Goal: Task Accomplishment & Management: Complete application form

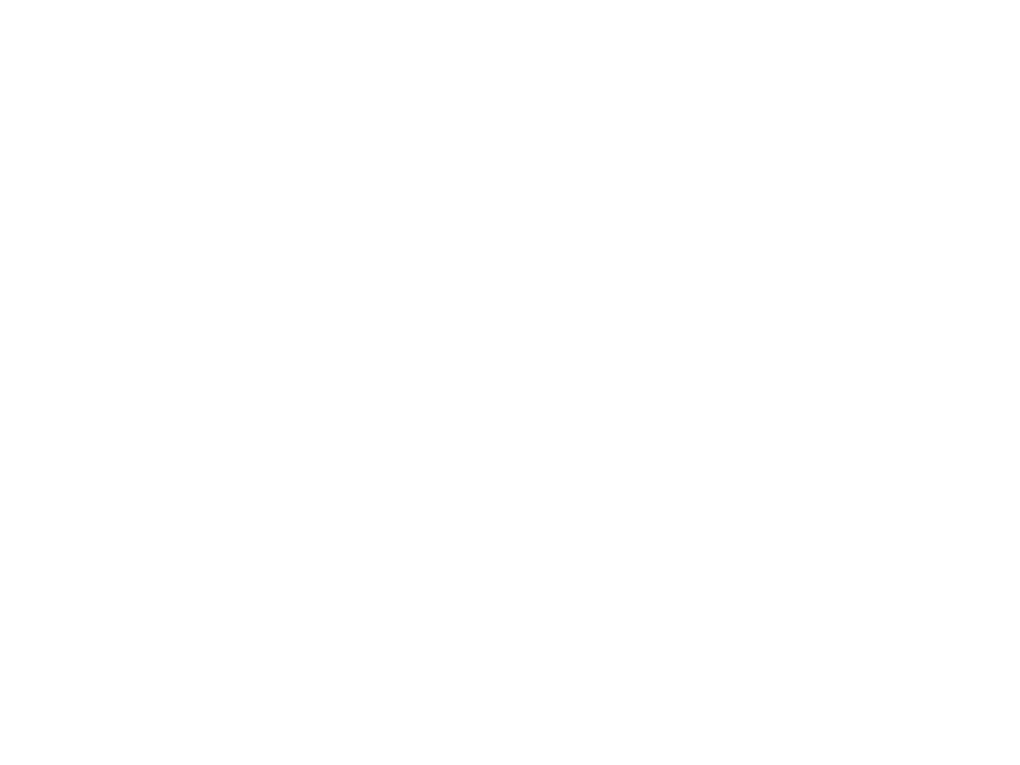
select select "MY"
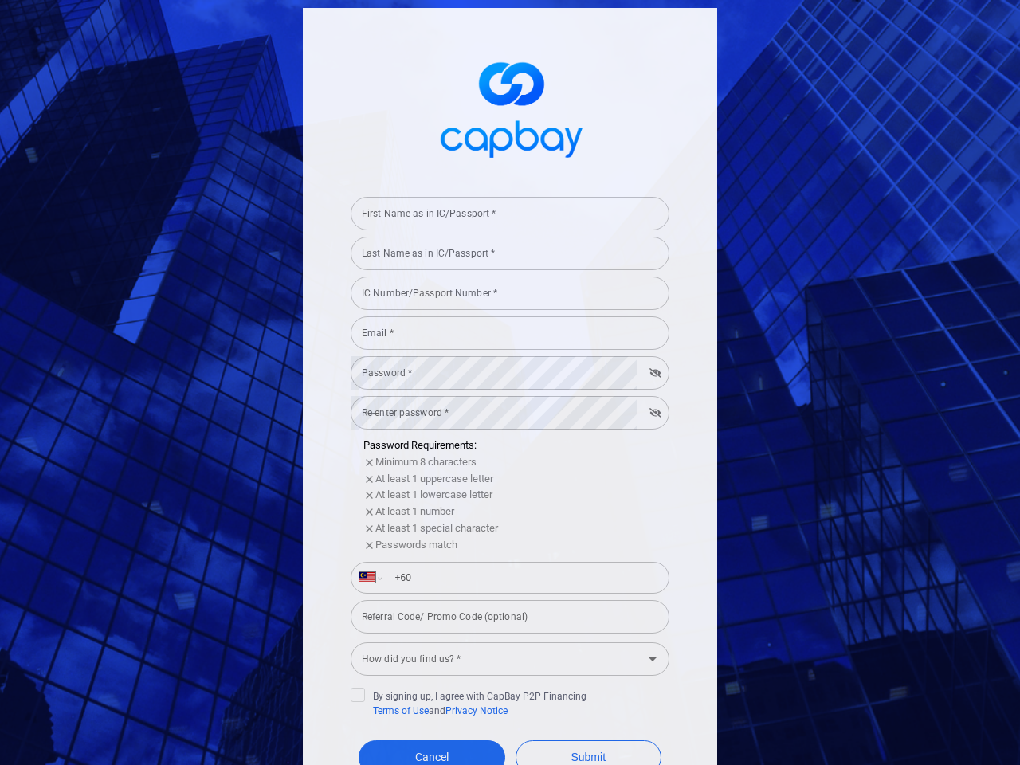
click at [504, 214] on div "First Name as in IC/Passport * First Name as in IC/Passport *" at bounding box center [510, 213] width 319 height 36
click at [504, 253] on input "Last Name as in IC/Passport *" at bounding box center [510, 253] width 319 height 33
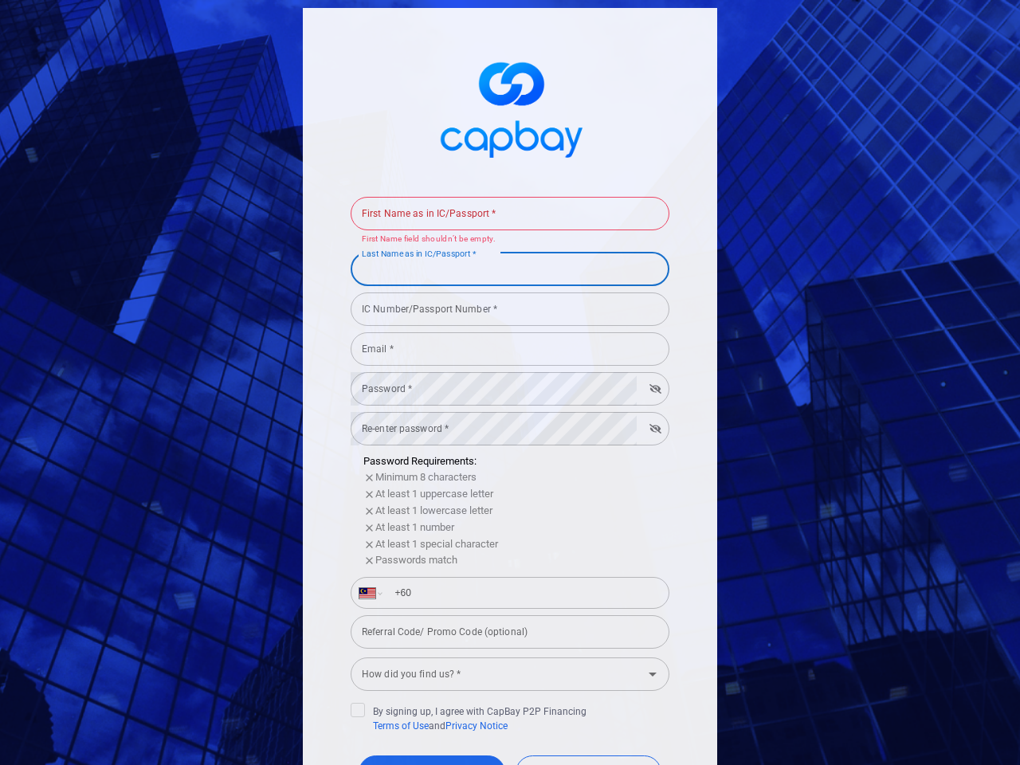
click at [504, 293] on form "First Name as in IC/Passport * First Name as in IC/Passport * First Name field …" at bounding box center [510, 521] width 319 height 660
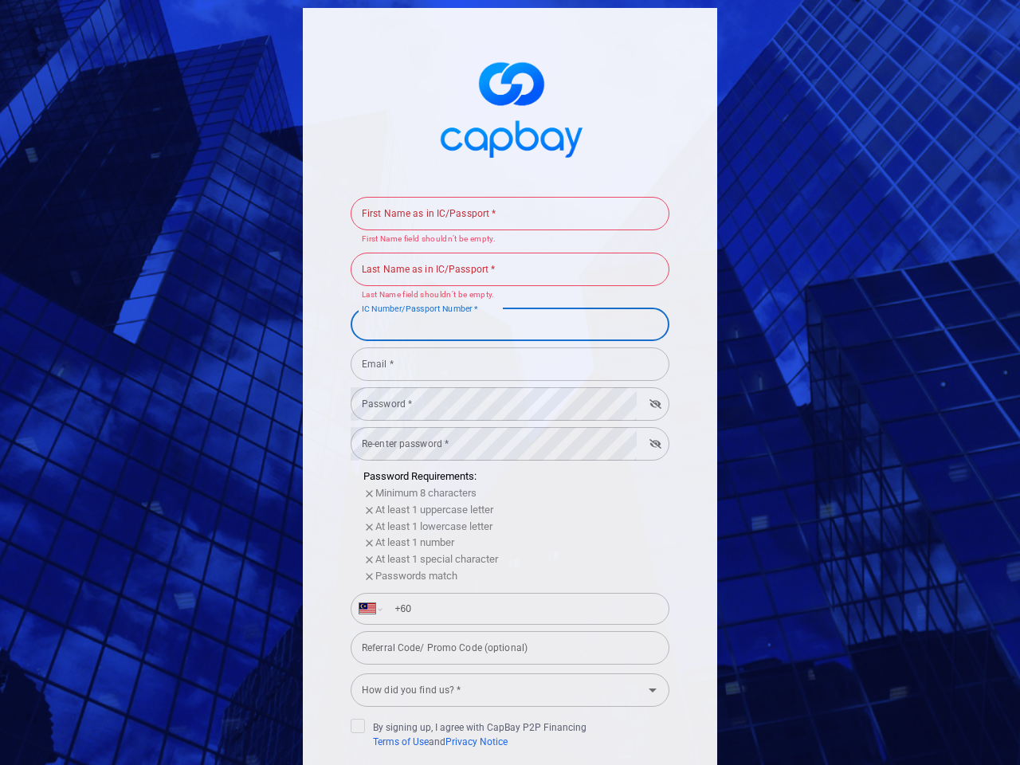
click at [504, 333] on div "IC Number/Passport Number * IC Number/Passport Number *" at bounding box center [510, 323] width 319 height 36
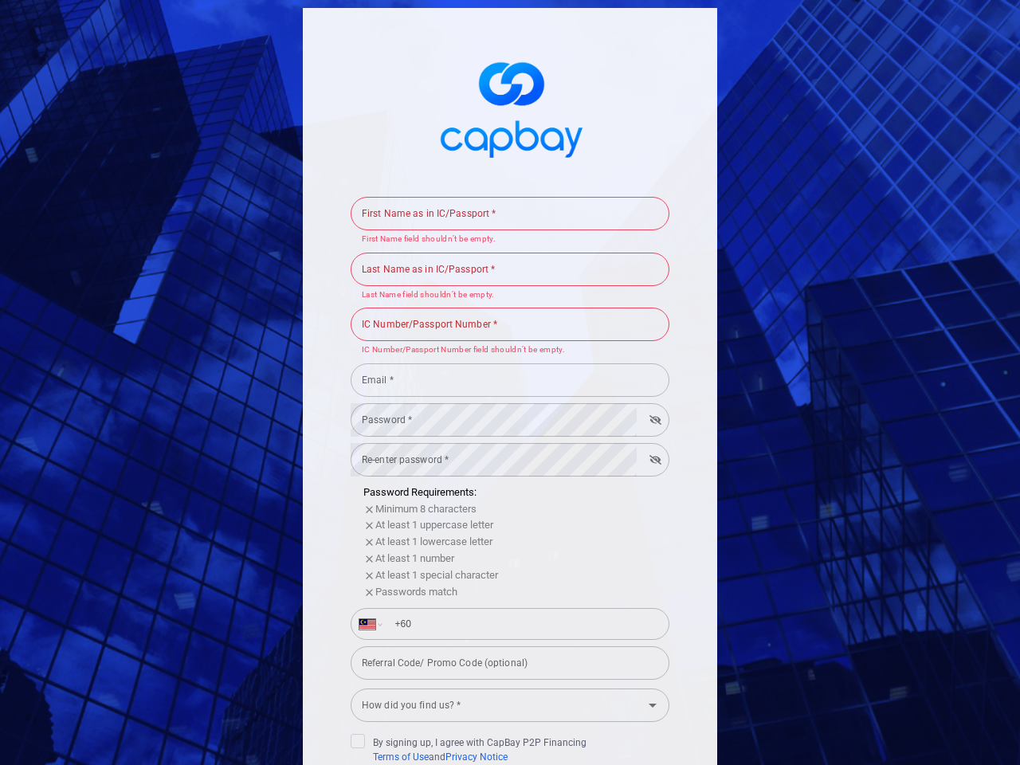
click at [504, 373] on input "Email *" at bounding box center [510, 379] width 319 height 33
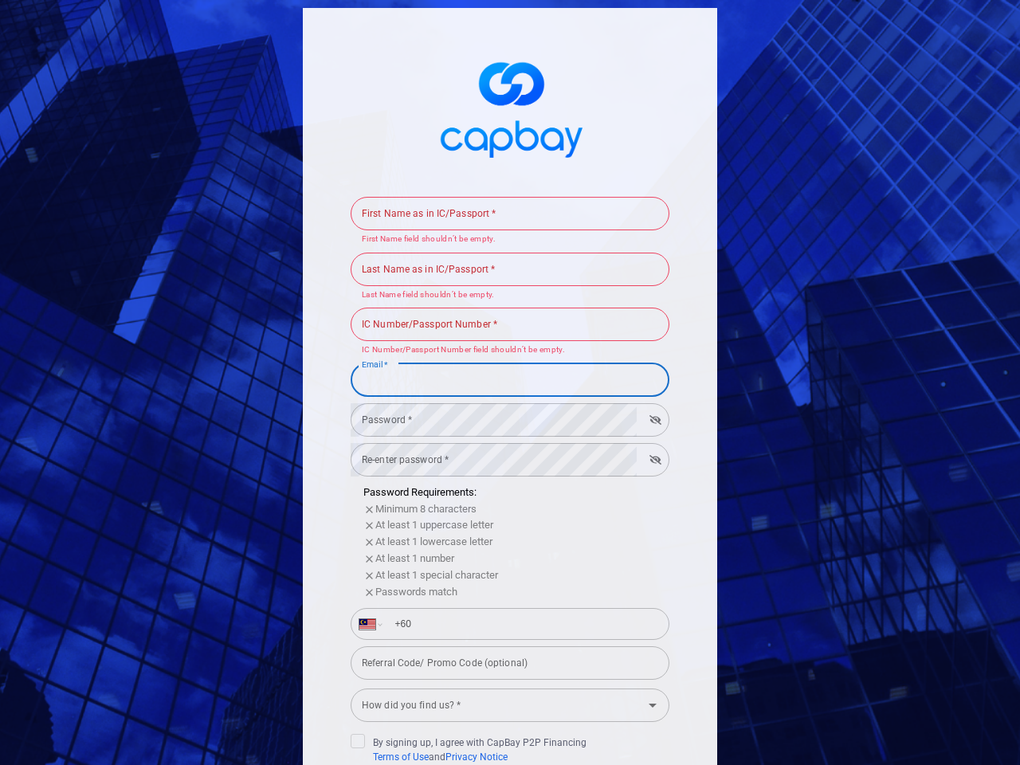
click at [649, 373] on input "Email *" at bounding box center [510, 379] width 319 height 33
click at [504, 413] on form "First Name as in IC/Passport * First Name as in IC/Passport * First Name field …" at bounding box center [510, 537] width 319 height 692
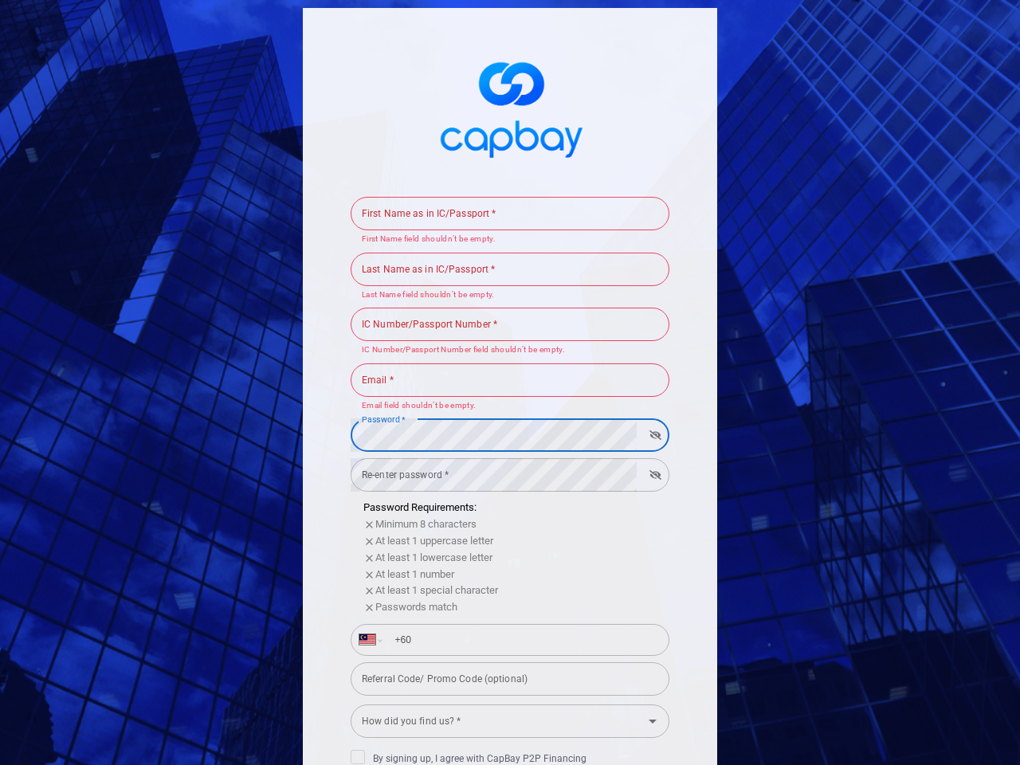
click at [649, 413] on form "First Name as in IC/Passport * First Name as in IC/Passport * First Name field …" at bounding box center [510, 544] width 319 height 707
